Goal: Transaction & Acquisition: Purchase product/service

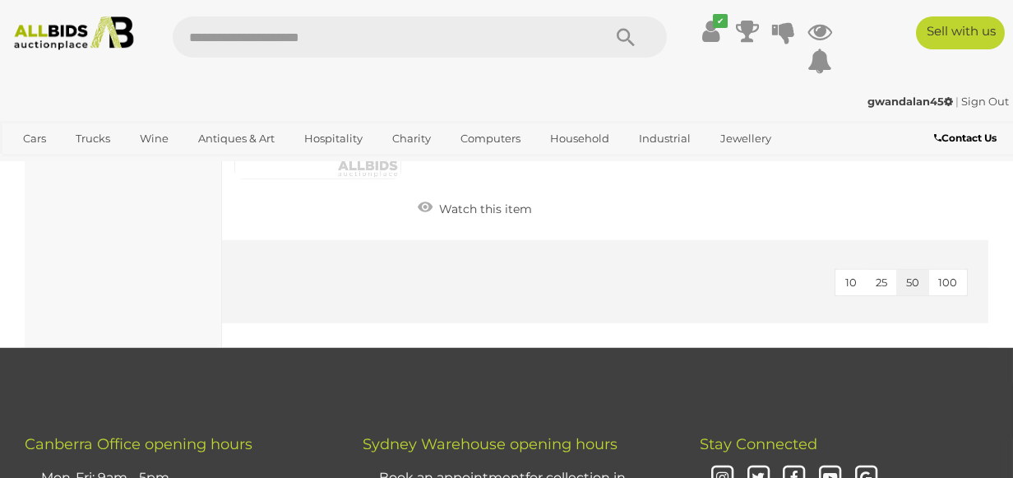
scroll to position [8799, 0]
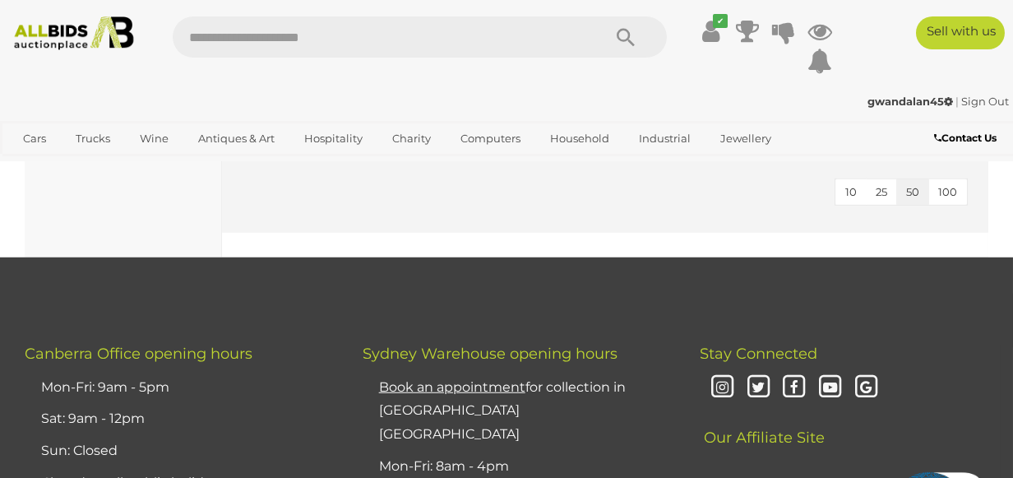
drag, startPoint x: 368, startPoint y: 78, endPoint x: 339, endPoint y: 62, distance: 33.2
click at [338, 62] on div "✔" at bounding box center [507, 49] width 1038 height 67
